Goal: Use online tool/utility: Utilize a website feature to perform a specific function

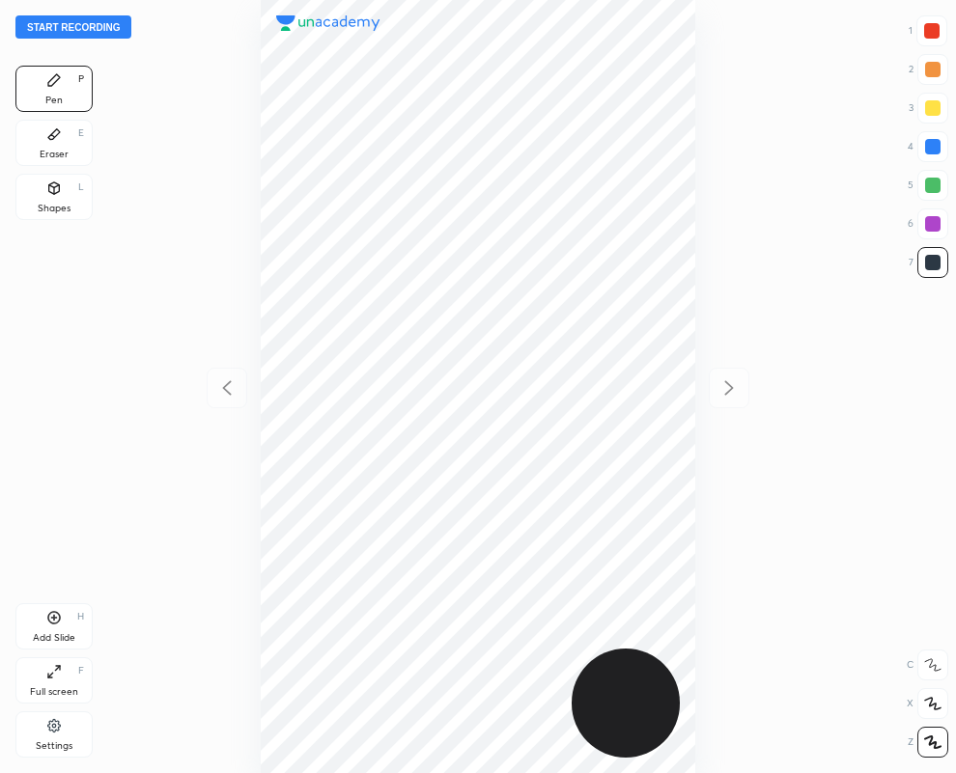
scroll to position [773, 647]
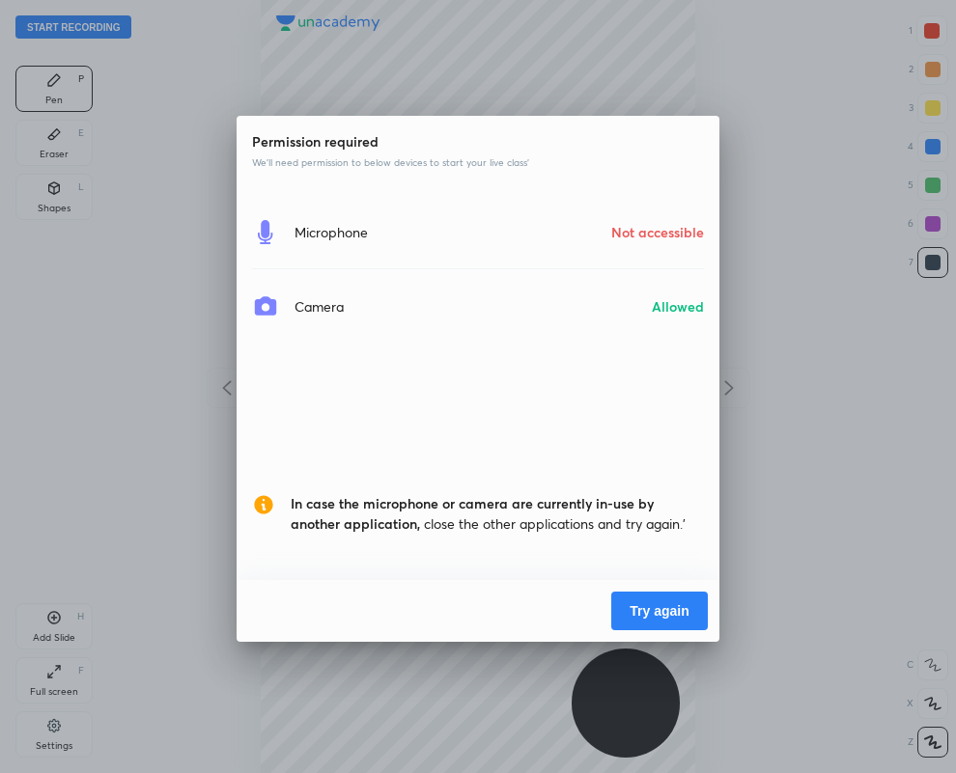
click at [653, 604] on button "Try again" at bounding box center [659, 611] width 97 height 39
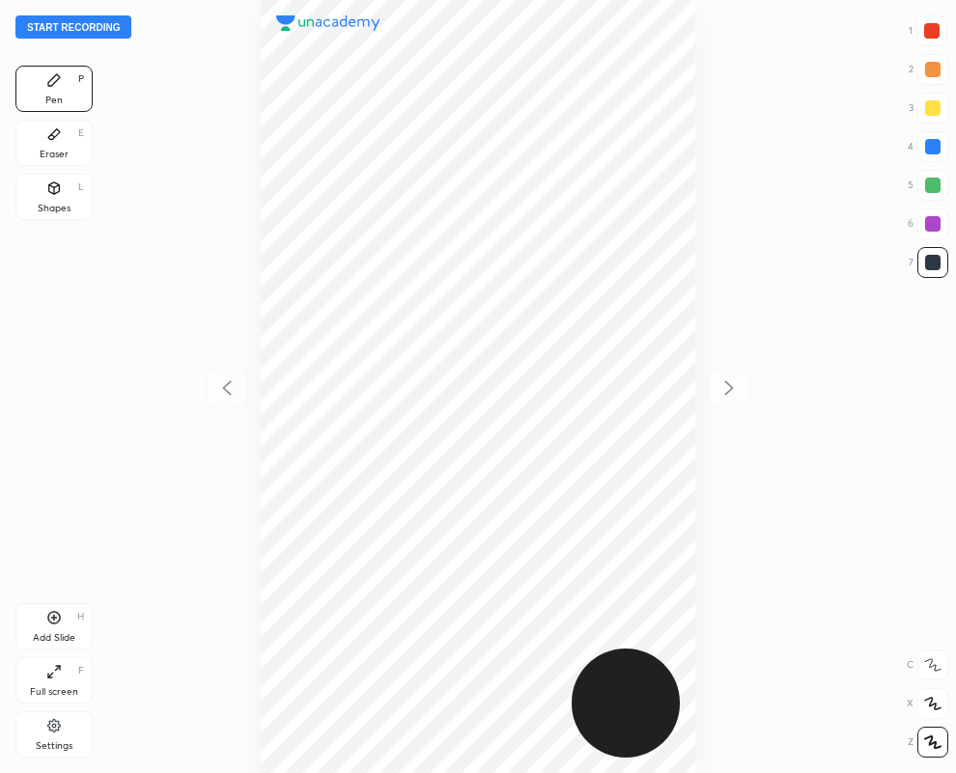
scroll to position [773, 647]
click at [69, 138] on div "Eraser E" at bounding box center [53, 143] width 77 height 46
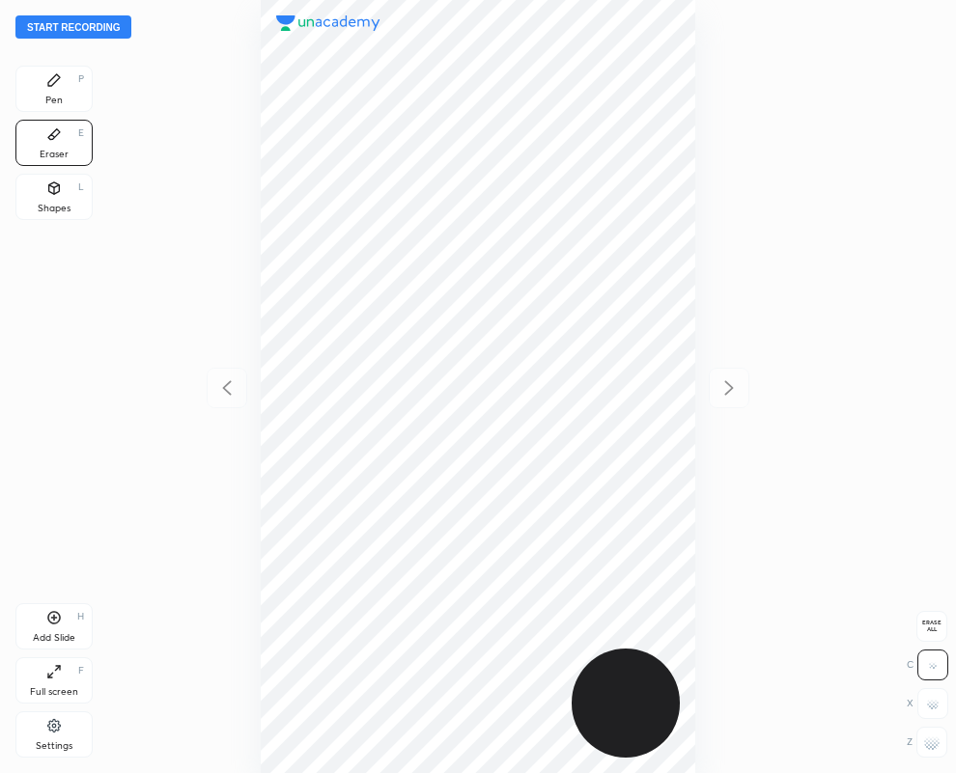
drag, startPoint x: 936, startPoint y: 750, endPoint x: 735, endPoint y: 621, distance: 238.9
click at [937, 748] on div at bounding box center [931, 742] width 31 height 31
click at [61, 73] on icon at bounding box center [53, 79] width 15 height 15
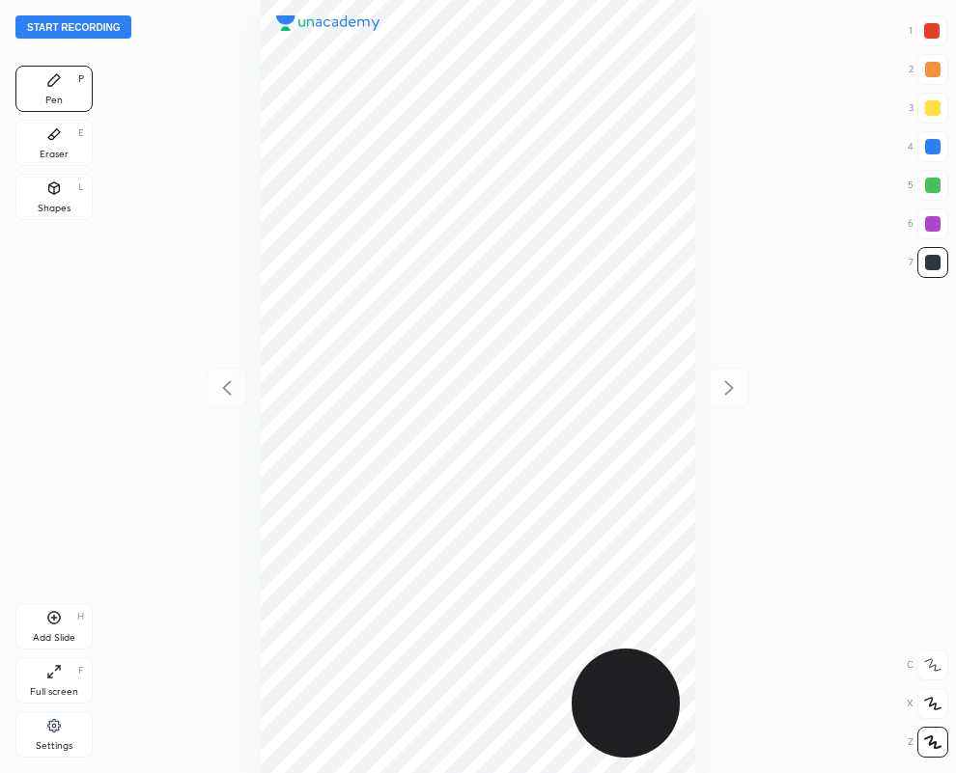
click at [933, 31] on div at bounding box center [931, 30] width 15 height 15
drag, startPoint x: 934, startPoint y: 259, endPoint x: 889, endPoint y: 276, distance: 47.7
click at [934, 262] on div at bounding box center [932, 262] width 15 height 15
click at [48, 29] on button "Start recording" at bounding box center [73, 26] width 116 height 23
click at [93, 22] on button "End recording" at bounding box center [68, 26] width 107 height 23
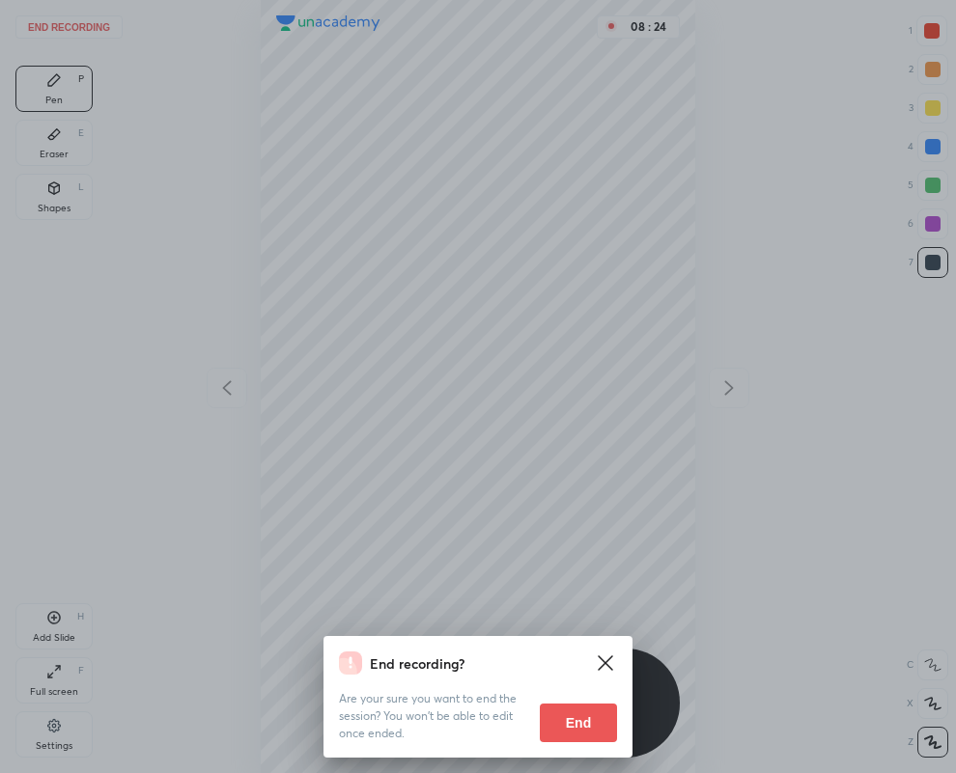
drag, startPoint x: 556, startPoint y: 722, endPoint x: 293, endPoint y: 769, distance: 267.7
click at [552, 722] on button "End" at bounding box center [578, 723] width 77 height 39
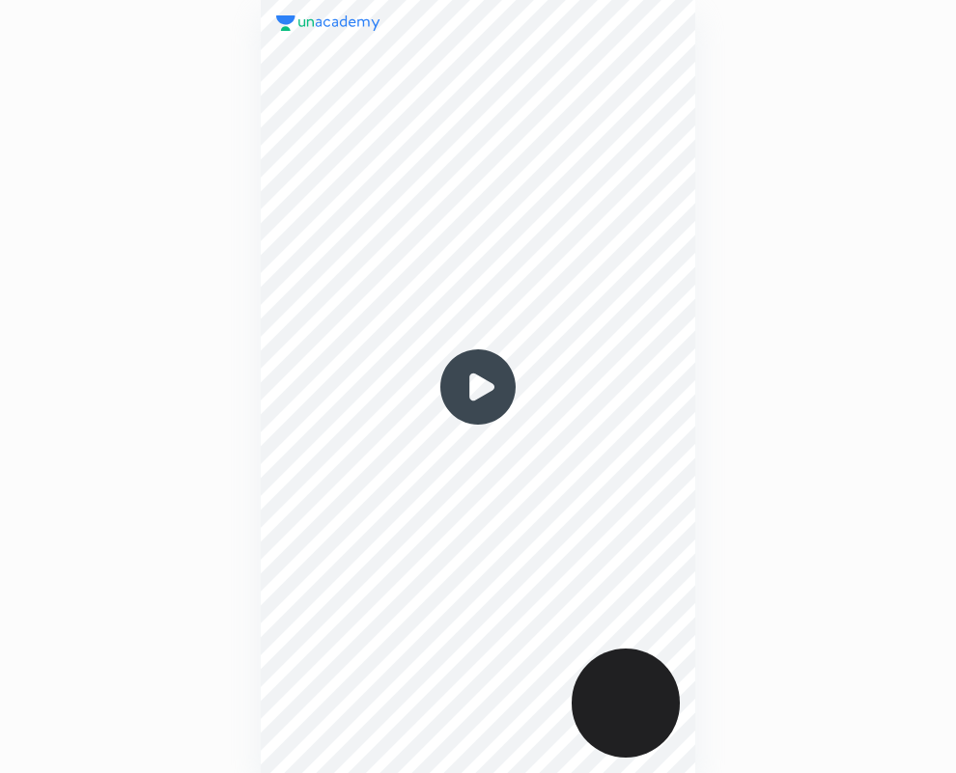
scroll to position [773, 647]
click at [471, 386] on img at bounding box center [478, 387] width 93 height 93
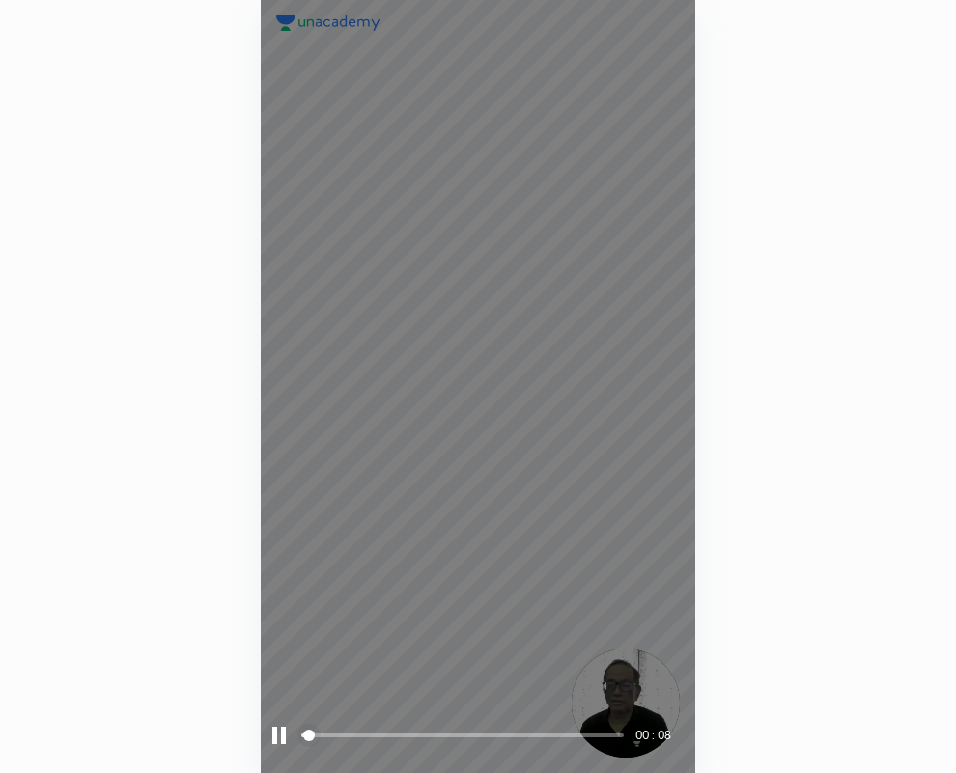
click at [280, 734] on div at bounding box center [279, 735] width 14 height 17
